Goal: Task Accomplishment & Management: Use online tool/utility

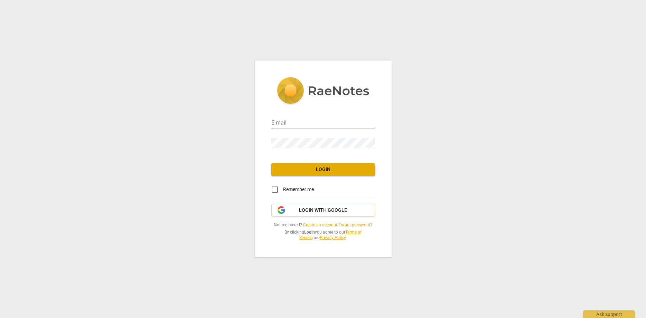
click at [287, 125] on input "email" at bounding box center [323, 123] width 104 height 10
type input "[EMAIL_ADDRESS][DOMAIN_NAME]"
click at [317, 165] on button "Login" at bounding box center [323, 169] width 104 height 12
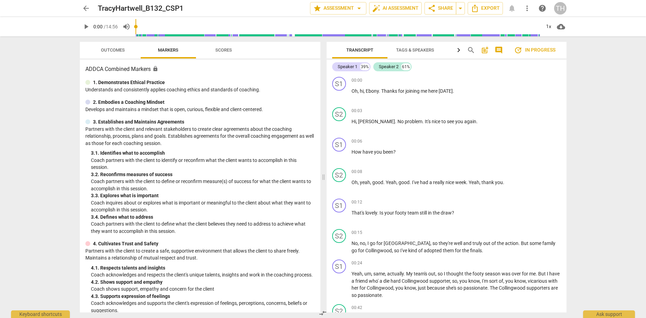
click at [111, 51] on span "Outcomes" at bounding box center [113, 49] width 24 height 5
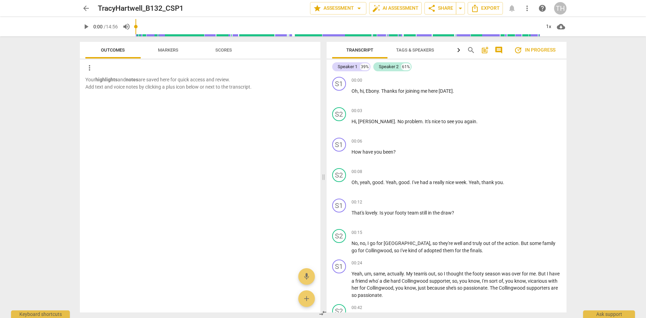
click at [227, 50] on span "Scores" at bounding box center [223, 49] width 17 height 5
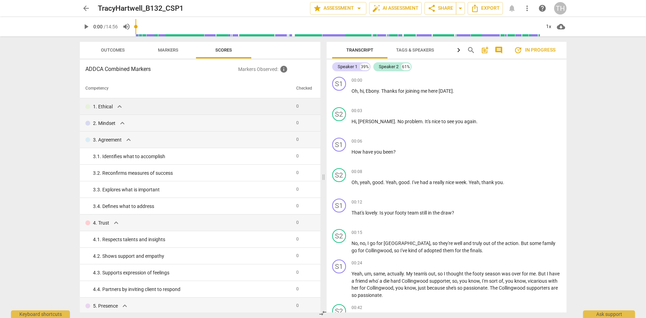
click at [121, 104] on span "expand_more" at bounding box center [119, 106] width 8 height 8
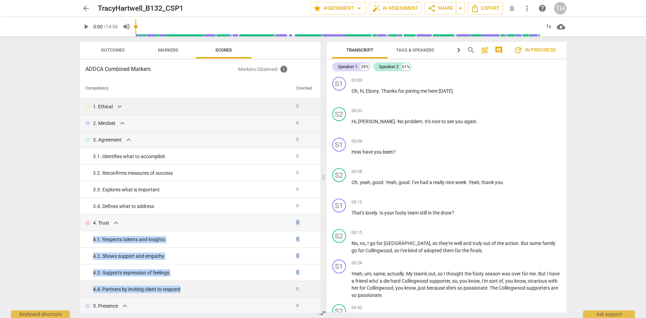
drag, startPoint x: 86, startPoint y: 69, endPoint x: 222, endPoint y: 288, distance: 257.6
click at [222, 288] on div "ADDCA Combined Markers Markers Observed : info Competency Checked 1. Ethical ex…" at bounding box center [200, 185] width 241 height 253
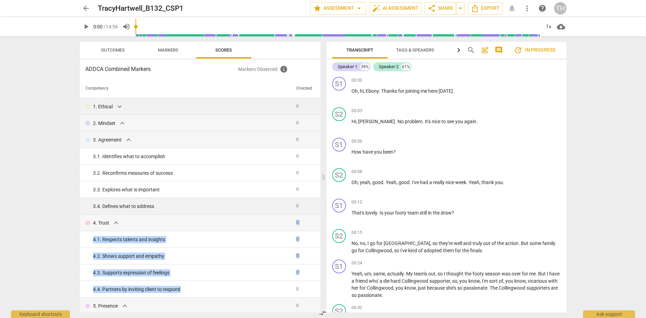
copy tbody "0 4. 1. Respects talents and insights 0 4. 2. Shows support and empathy 0 4. 3.…"
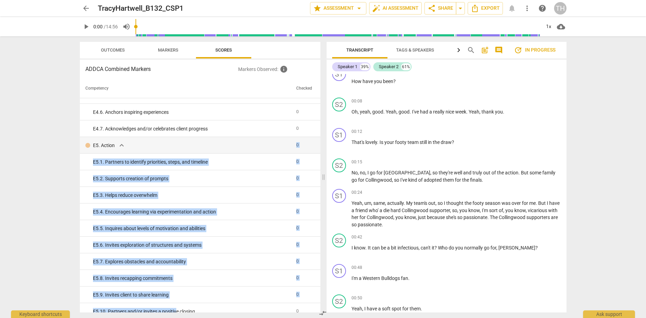
scroll to position [1333, 0]
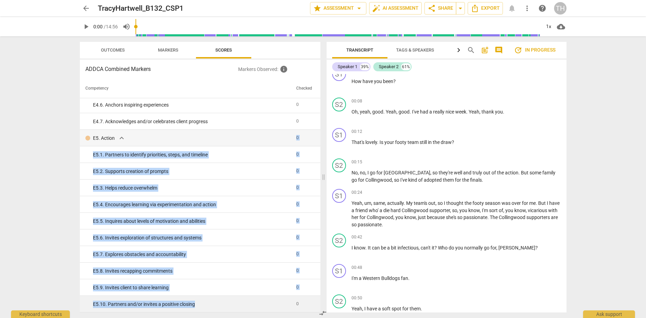
drag, startPoint x: 94, startPoint y: 113, endPoint x: 202, endPoint y: 311, distance: 225.8
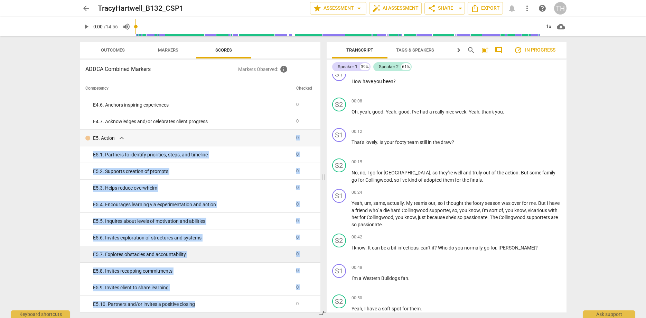
copy tbody "0 E5. 1. Partners to identify priorities, steps, and timeline 0 E5. 2. Supports…"
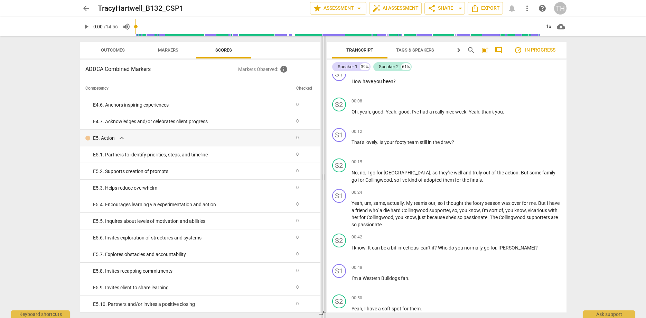
click at [324, 175] on span at bounding box center [323, 176] width 4 height 281
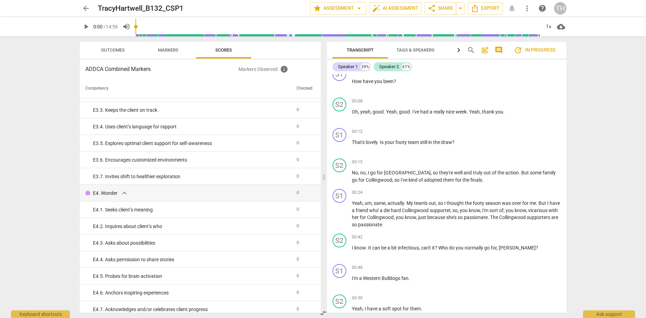
scroll to position [1158, 0]
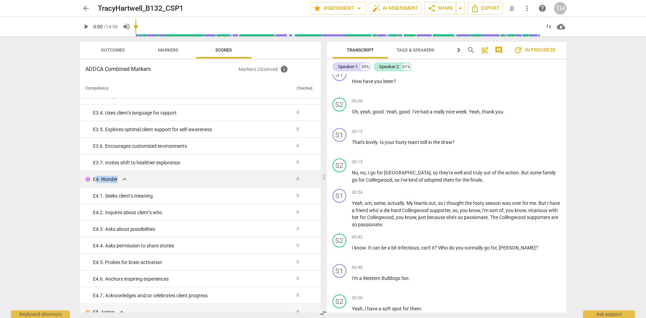
drag, startPoint x: 94, startPoint y: 179, endPoint x: 138, endPoint y: 182, distance: 44.0
click at [138, 182] on div "E4. Wonder expand_more" at bounding box center [188, 179] width 206 height 8
click at [106, 179] on p "E4. Wonder" at bounding box center [105, 179] width 25 height 7
drag, startPoint x: 93, startPoint y: 179, endPoint x: 119, endPoint y: 179, distance: 25.6
click at [119, 179] on div "E4. Wonder expand_more" at bounding box center [188, 179] width 206 height 8
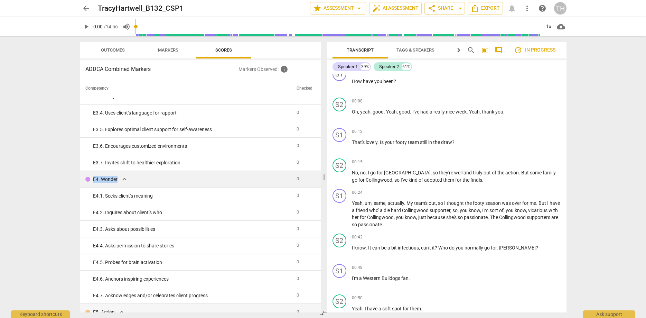
copy p "E4. Wonder"
click at [615, 237] on div "arrow_back TracyHartwell_B132_CSP1 edit star Assessment arrow_drop_down auto_fi…" at bounding box center [323, 159] width 646 height 318
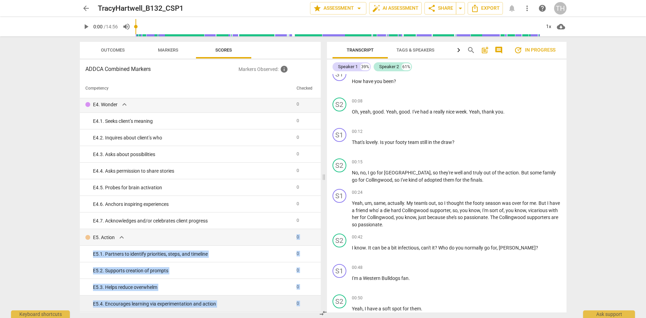
scroll to position [1243, 0]
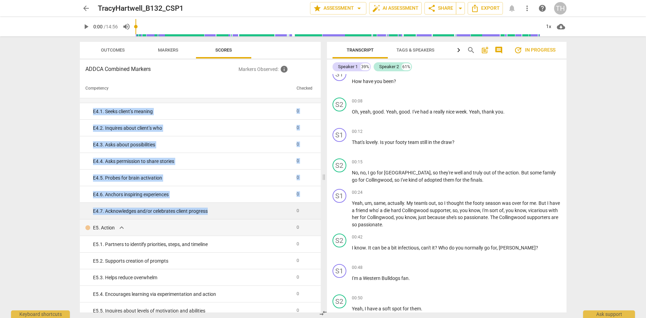
drag, startPoint x: 94, startPoint y: 127, endPoint x: 212, endPoint y: 208, distance: 143.4
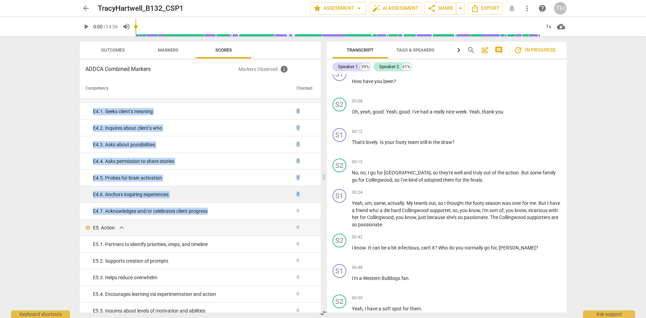
copy tbody "0 E4. 1. Seeks client’s meaning 0 E4. 2. Inquires about client’s who 0 E4. 3. A…"
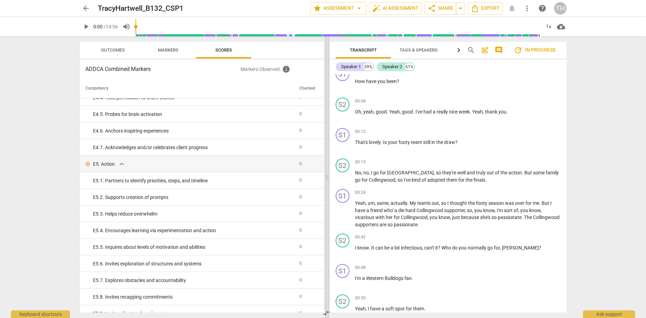
scroll to position [1299, 0]
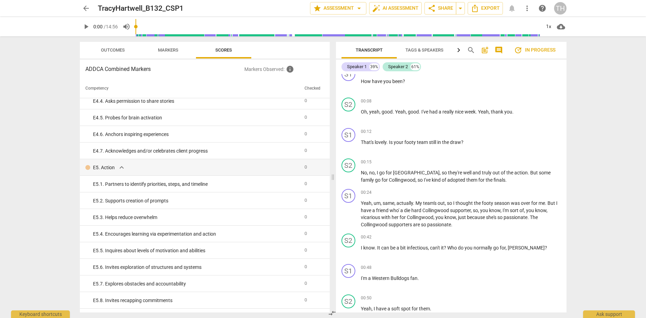
drag, startPoint x: 324, startPoint y: 177, endPoint x: 333, endPoint y: 33, distance: 144.1
click at [333, 36] on div "Outcomes Markers Scores ADDCA Combined Markers Markers Observed : info Competen…" at bounding box center [323, 176] width 498 height 281
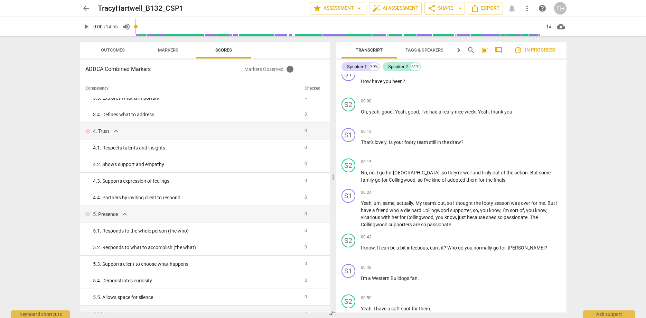
scroll to position [0, 0]
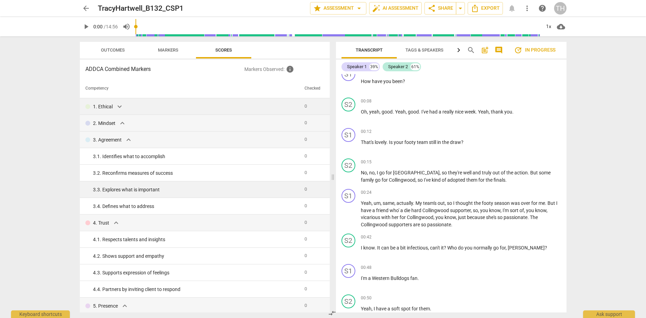
click at [191, 183] on td "3. 3. Explores what is important" at bounding box center [191, 189] width 222 height 17
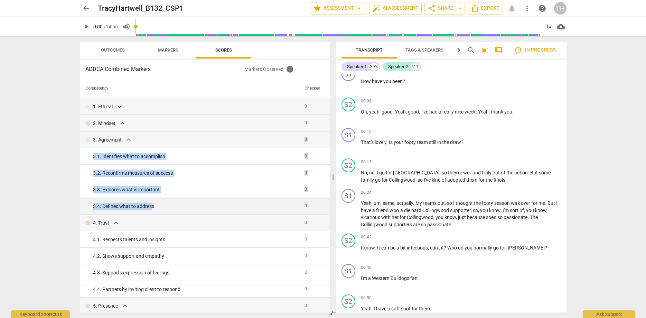
drag, startPoint x: 93, startPoint y: 106, endPoint x: 151, endPoint y: 203, distance: 113.1
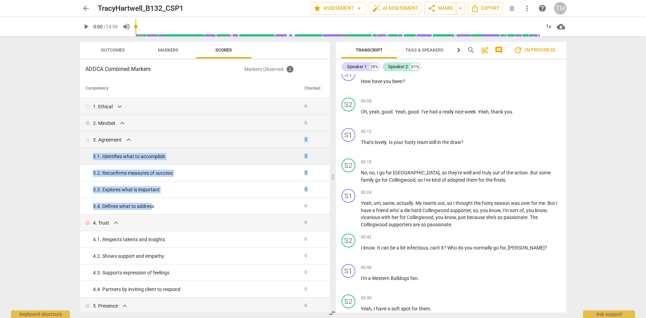
copy tbody "0 3. 1. Identifies what to accomplish 0 3. 2. Reconfirms measures of success 0 …"
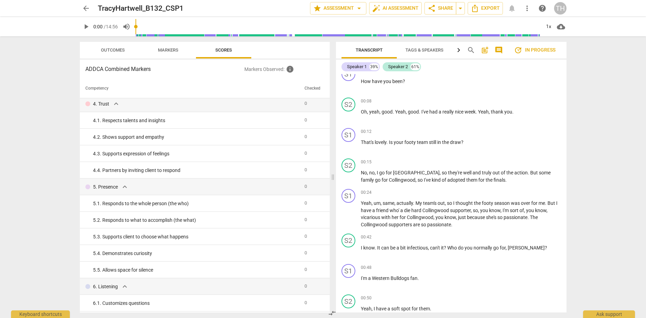
scroll to position [114, 0]
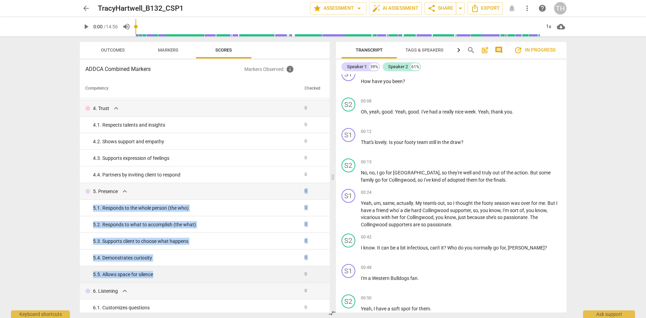
drag, startPoint x: 94, startPoint y: 109, endPoint x: 174, endPoint y: 272, distance: 182.1
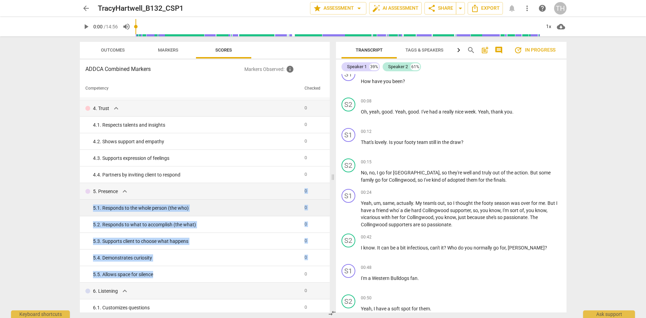
copy tbody "0 5. 1. Responds to the whole person (the who) 0 5. 2. Responds to what to acco…"
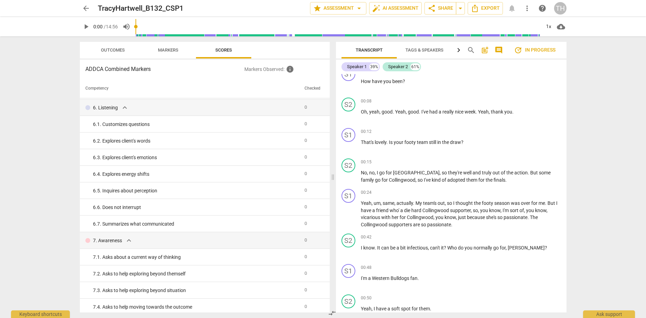
scroll to position [300, 0]
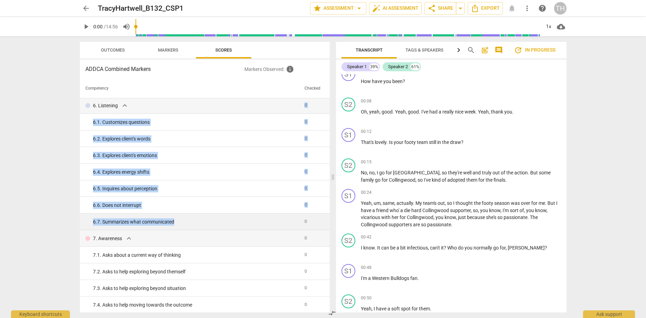
drag, startPoint x: 94, startPoint y: 105, endPoint x: 182, endPoint y: 219, distance: 143.9
copy tbody "0 6. 1. Customizes questions 0 6. 2. Explores client's words 0 6. 3. Explores c…"
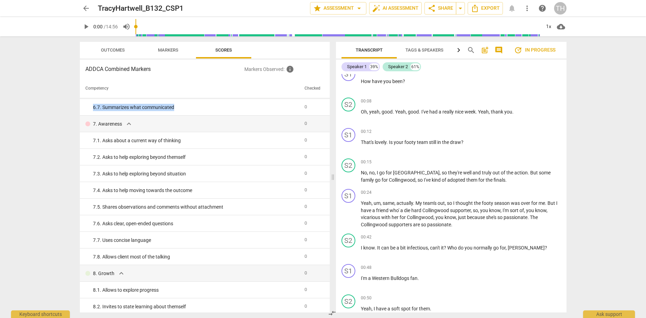
scroll to position [405, 0]
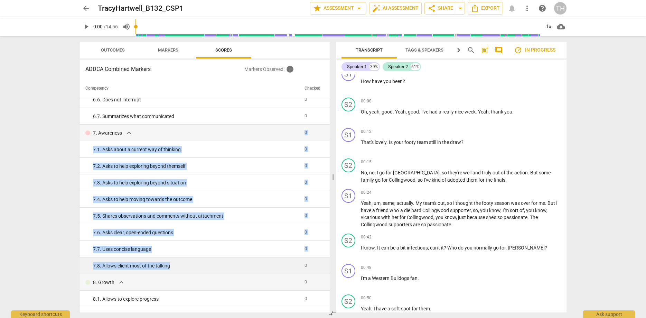
drag, startPoint x: 94, startPoint y: 133, endPoint x: 188, endPoint y: 262, distance: 159.8
copy tbody "0 7. 1. Asks about a current way of thinking 0 7. 2. Asks to help exploring bey…"
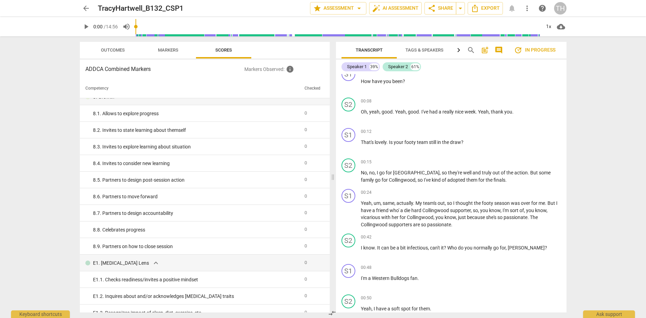
scroll to position [558, 0]
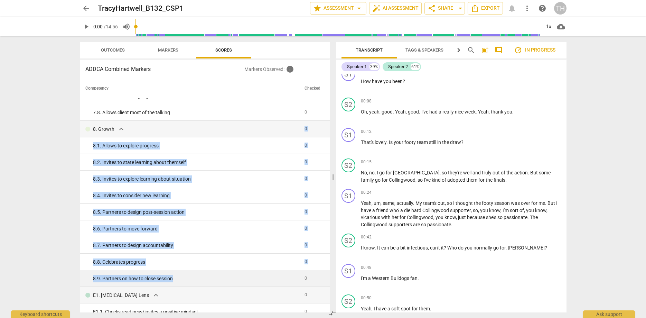
drag, startPoint x: 93, startPoint y: 129, endPoint x: 179, endPoint y: 281, distance: 174.6
click at [179, 281] on tbody "1. Ethical expand_more 0 2. Mindset expand_more 0 3. Agreement expand_more 0 3.…" at bounding box center [205, 311] width 250 height 1543
copy tbody "0 8. 1. Allows to explore progress 0 8. 2. Invites to state learning about them…"
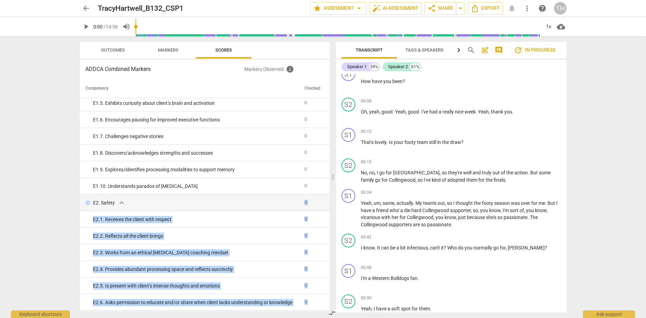
scroll to position [858, 0]
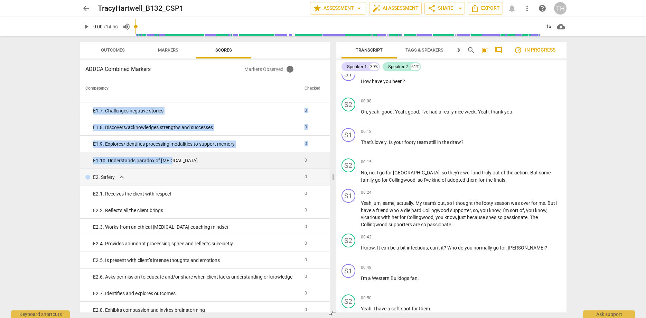
drag, startPoint x: 93, startPoint y: 137, endPoint x: 181, endPoint y: 160, distance: 90.6
click at [181, 160] on tbody "1. Ethical expand_more 0 2. Mindset expand_more 0 3. Agreement expand_more 0 3.…" at bounding box center [205, 11] width 250 height 1543
copy tbody "0 E1. 1. Checks readiness/invites a positive mindset 0 E1. 2. Inquires about an…"
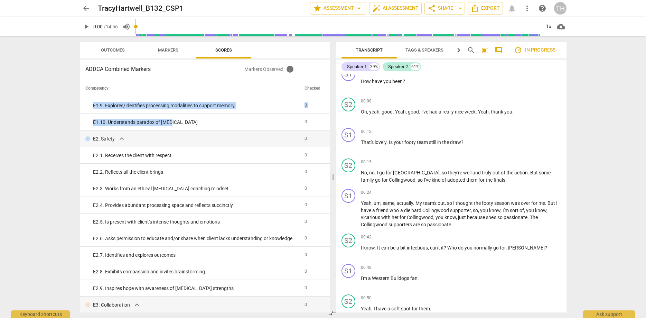
scroll to position [901, 0]
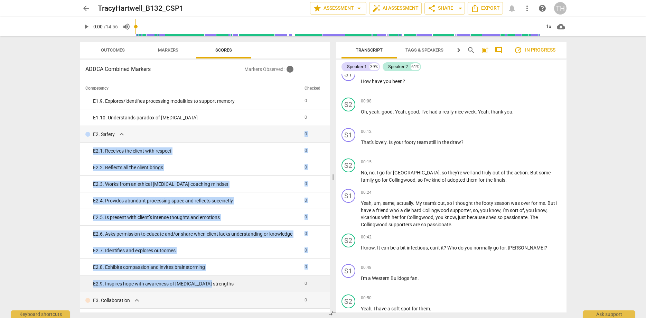
drag, startPoint x: 93, startPoint y: 134, endPoint x: 214, endPoint y: 289, distance: 196.5
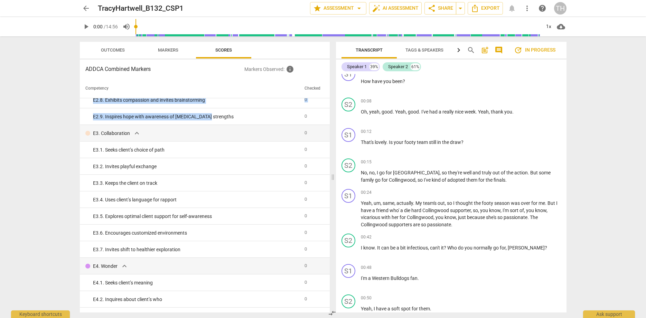
scroll to position [1089, 0]
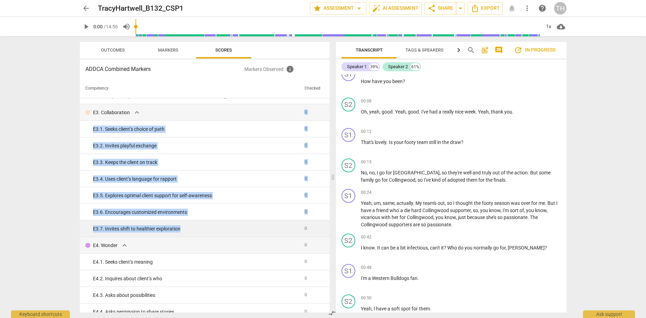
drag, startPoint x: 93, startPoint y: 112, endPoint x: 186, endPoint y: 228, distance: 147.8
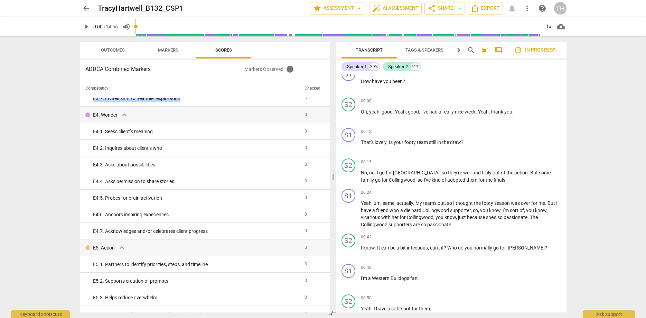
scroll to position [1222, 0]
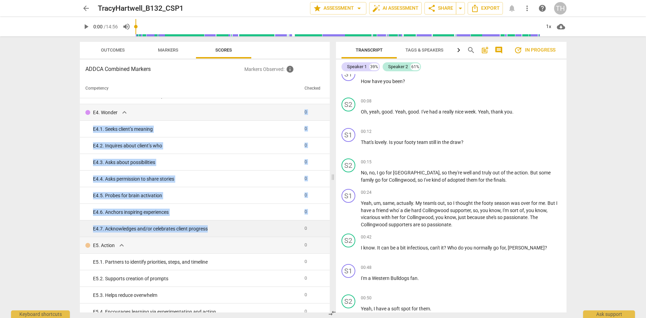
drag, startPoint x: 94, startPoint y: 113, endPoint x: 217, endPoint y: 226, distance: 167.1
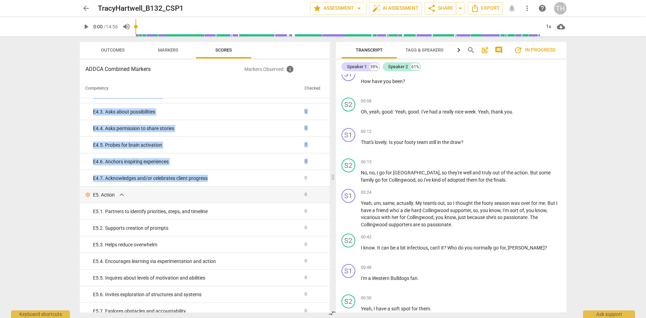
scroll to position [1329, 0]
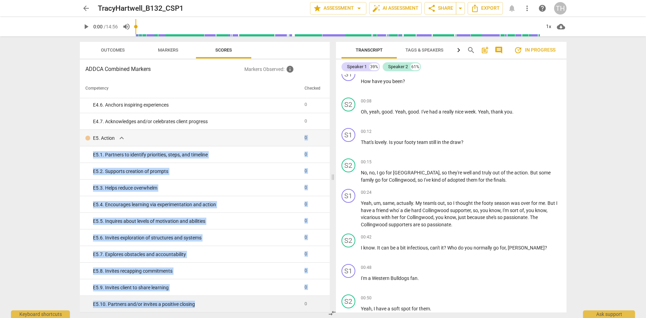
drag, startPoint x: 93, startPoint y: 138, endPoint x: 214, endPoint y: 302, distance: 203.5
click at [559, 8] on div "TH" at bounding box center [560, 8] width 12 height 12
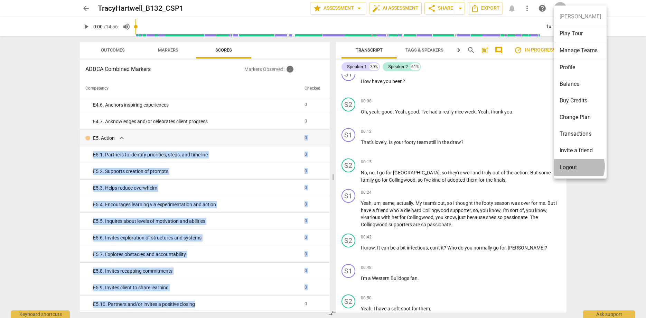
click at [573, 166] on li "Logout" at bounding box center [580, 167] width 53 height 17
